Goal: Transaction & Acquisition: Book appointment/travel/reservation

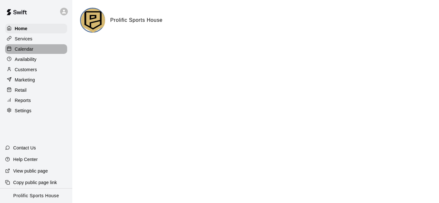
click at [28, 51] on p "Calendar" at bounding box center [24, 49] width 19 height 6
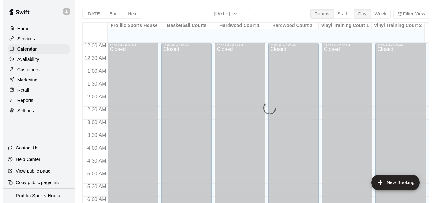
scroll to position [384, 0]
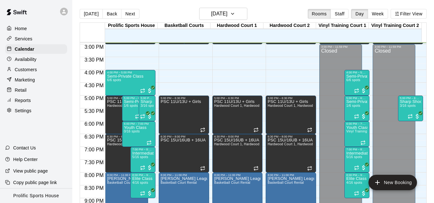
click at [68, 12] on div at bounding box center [65, 11] width 13 height 13
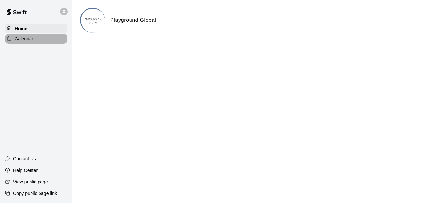
click at [46, 39] on div "Calendar" at bounding box center [36, 39] width 62 height 10
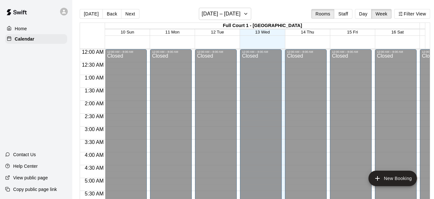
scroll to position [430, 0]
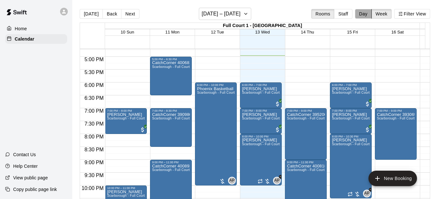
click at [364, 15] on button "Day" at bounding box center [363, 14] width 17 height 10
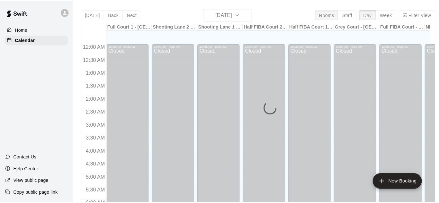
scroll to position [436, 0]
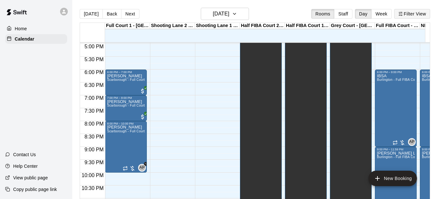
click at [411, 15] on button "Filter View" at bounding box center [412, 14] width 36 height 10
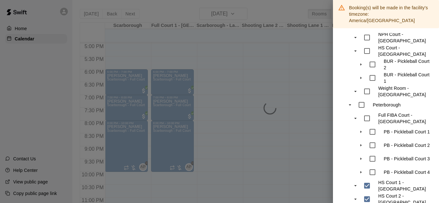
scroll to position [320, 0]
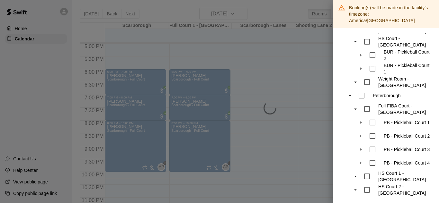
click at [258, 2] on div at bounding box center [219, 101] width 439 height 203
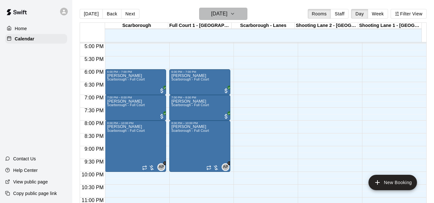
click at [219, 14] on h6 "[DATE]" at bounding box center [219, 13] width 16 height 9
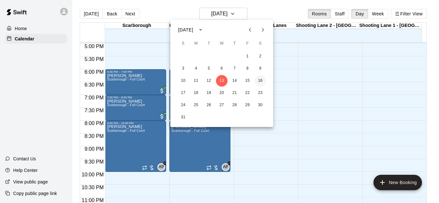
click at [263, 81] on button "16" at bounding box center [261, 81] width 12 height 12
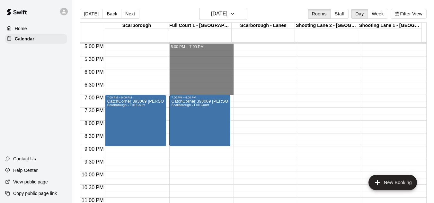
drag, startPoint x: 198, startPoint y: 46, endPoint x: 193, endPoint y: 92, distance: 46.6
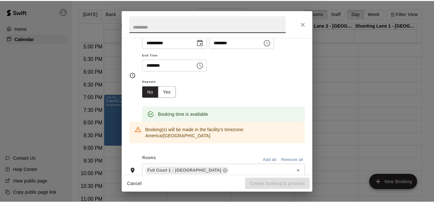
scroll to position [0, 0]
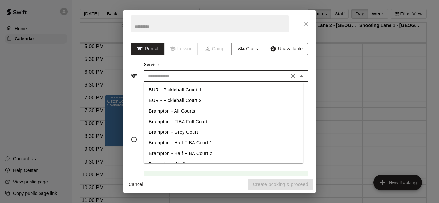
click at [179, 74] on input "text" at bounding box center [217, 76] width 142 height 8
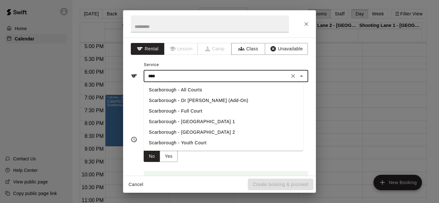
click at [175, 112] on li "Scarborough - Full Court" at bounding box center [224, 111] width 160 height 11
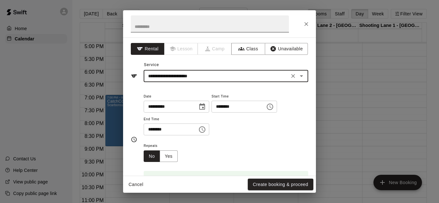
type input "**********"
click at [164, 25] on input "text" at bounding box center [210, 23] width 158 height 17
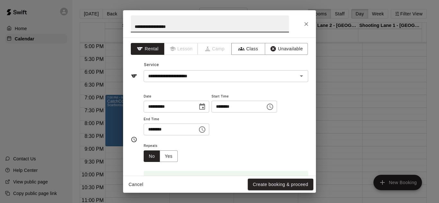
paste input "**********"
type input "**********"
drag, startPoint x: 274, startPoint y: 183, endPoint x: 247, endPoint y: 173, distance: 29.7
click at [274, 183] on button "Create booking & proceed" at bounding box center [281, 185] width 66 height 12
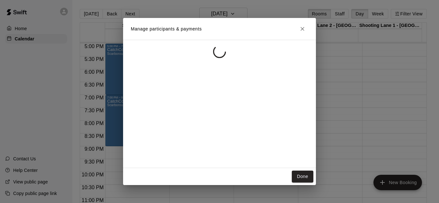
drag, startPoint x: 299, startPoint y: 180, endPoint x: 219, endPoint y: 8, distance: 189.8
click at [299, 179] on button "Done" at bounding box center [303, 177] width 22 height 12
